Goal: Task Accomplishment & Management: Complete application form

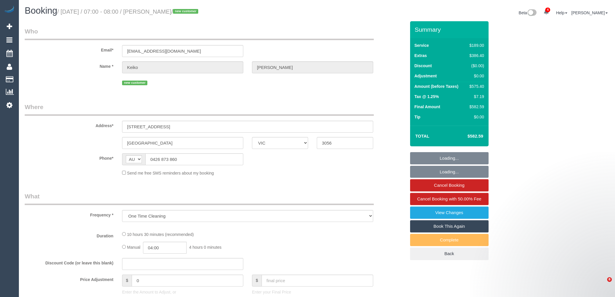
select select "VIC"
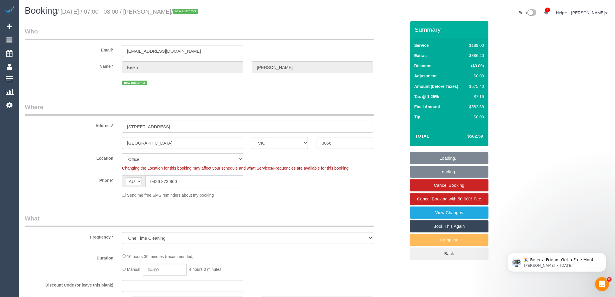
click at [117, 178] on div "Phone* AF AL DZ AD AO AI AQ AG AR AM AW AU AT AZ BS BH BD BB BY BE BZ BJ BM BT …" at bounding box center [215, 181] width 390 height 12
select select "number:28"
select select "number:17"
select select "number:20"
select select "number:24"
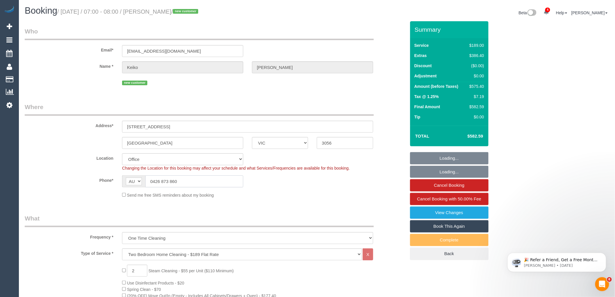
select select "object:5893"
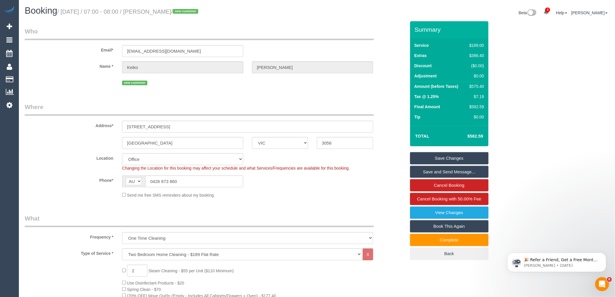
click at [184, 89] on fieldset "Who Email* [EMAIL_ADDRESS][DOMAIN_NAME] Name * [PERSON_NAME][GEOGRAPHIC_DATA] n…" at bounding box center [215, 59] width 381 height 64
